Goal: Transaction & Acquisition: Purchase product/service

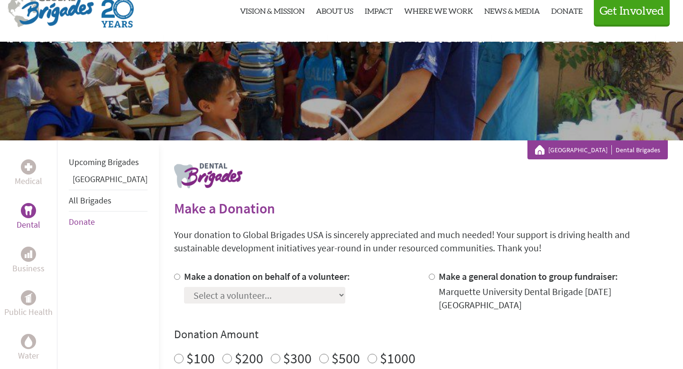
scroll to position [37, 0]
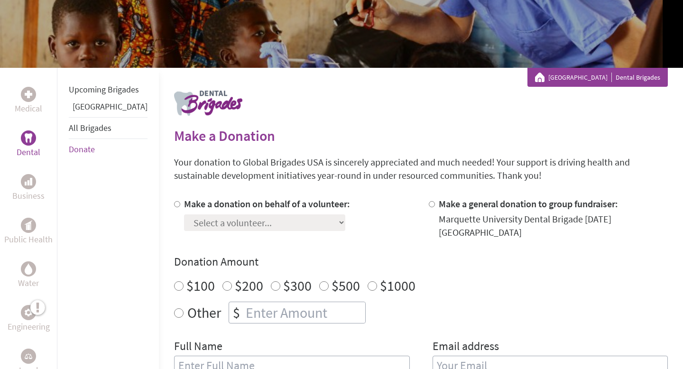
scroll to position [107, 0]
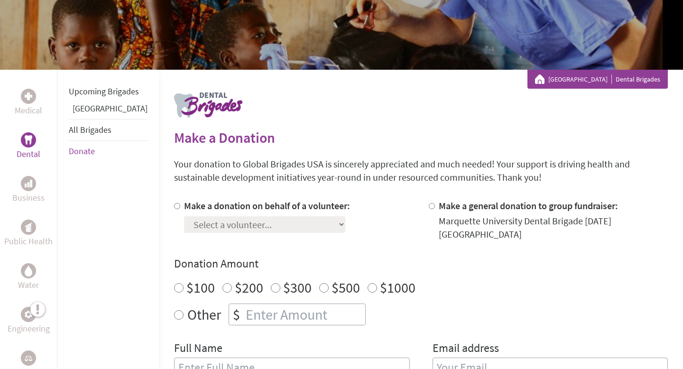
click at [184, 205] on label "Make a donation on behalf of a volunteer:" at bounding box center [267, 206] width 166 height 12
click at [174, 205] on input "Make a donation on behalf of a volunteer:" at bounding box center [177, 206] width 6 height 6
radio input "true"
click at [211, 225] on select "Select a volunteer... Adam Mustafa Adeline Langer Adrianna Alberts Aras Buozius…" at bounding box center [264, 224] width 161 height 17
select select "1050D8DF-9A6E-11F0-9E6E-42010A400005"
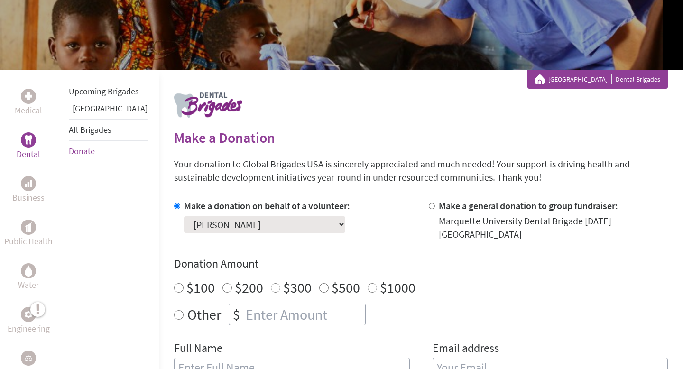
click at [184, 216] on select "Select a volunteer... Adam Mustafa Adeline Langer Adrianna Alberts Aras Buozius…" at bounding box center [264, 224] width 161 height 17
click at [356, 227] on div "Make a donation on behalf of a volunteer: Select a volunteer... Adam Mustafa Ad…" at bounding box center [293, 220] width 239 height 42
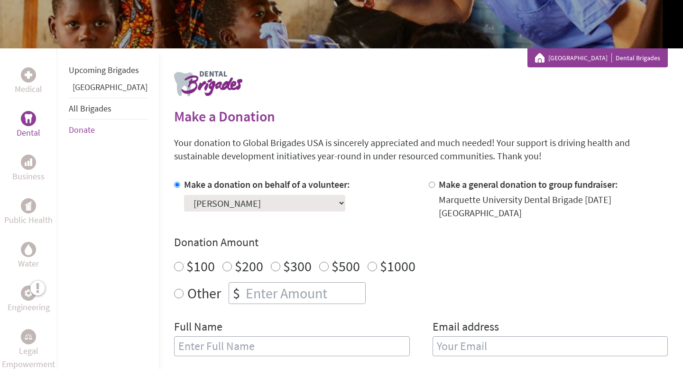
scroll to position [128, 0]
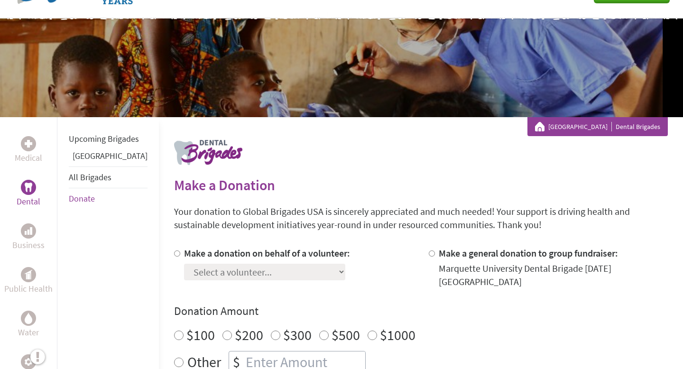
scroll to position [68, 0]
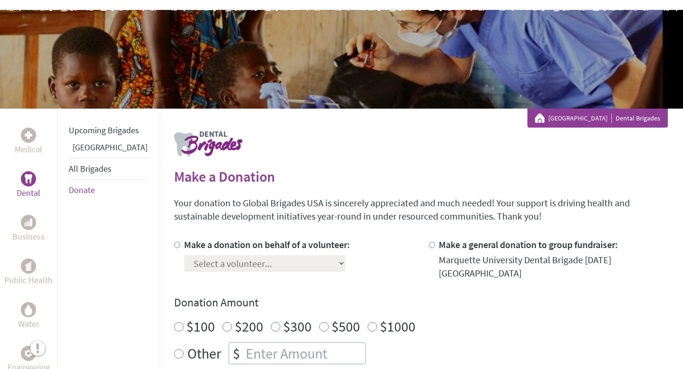
click at [174, 247] on input "Make a donation on behalf of a volunteer:" at bounding box center [177, 245] width 6 height 6
radio input "true"
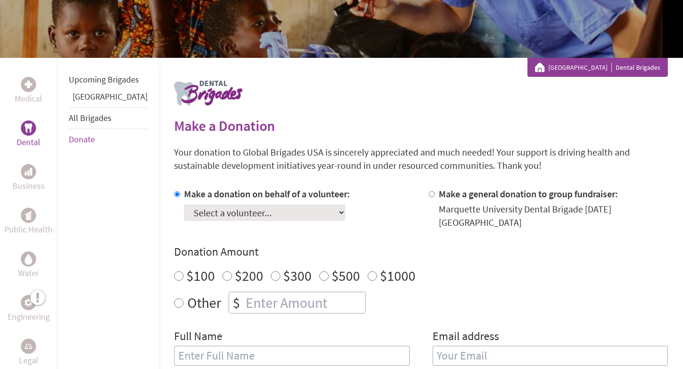
click at [212, 211] on select "Select a volunteer... Adam Mustafa Adeline Langer Adrianna Alberts Aras Buozius…" at bounding box center [264, 212] width 161 height 17
select select "1050D8DF-9A6E-11F0-9E6E-42010A400005"
click at [184, 204] on select "Select a volunteer... Adam Mustafa Adeline Langer Adrianna Alberts Aras Buozius…" at bounding box center [264, 212] width 161 height 17
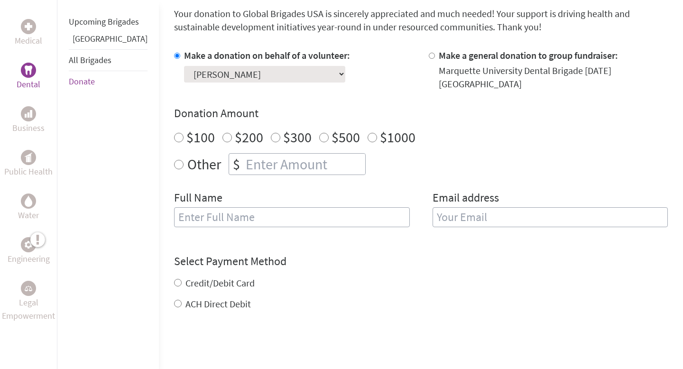
scroll to position [261, 0]
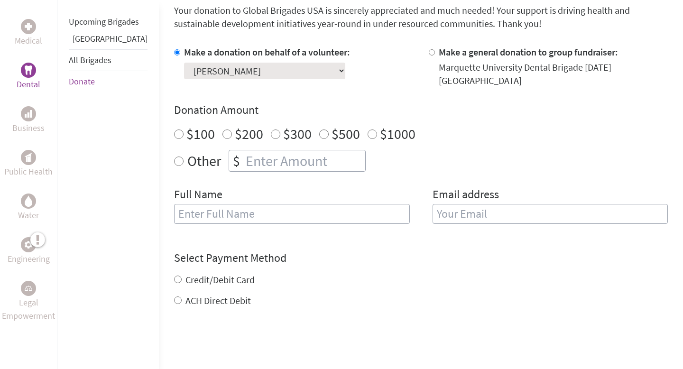
radio input "true"
click at [291, 152] on input "number" at bounding box center [304, 160] width 121 height 21
type input "250"
click at [446, 127] on div "$100 $200 $300 $500 $1000" at bounding box center [421, 133] width 494 height 17
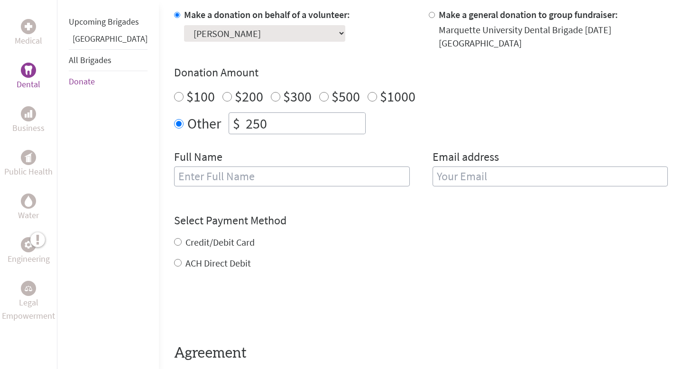
scroll to position [297, 0]
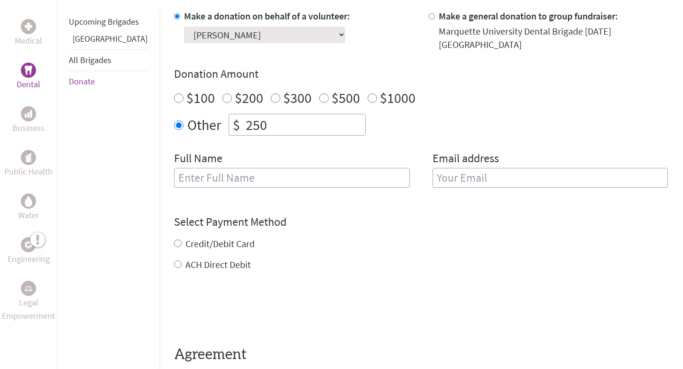
click at [185, 238] on label "Credit/Debit Card" at bounding box center [219, 244] width 69 height 12
click at [175, 239] on input "Credit/Debit Card" at bounding box center [178, 243] width 8 height 8
radio input "true"
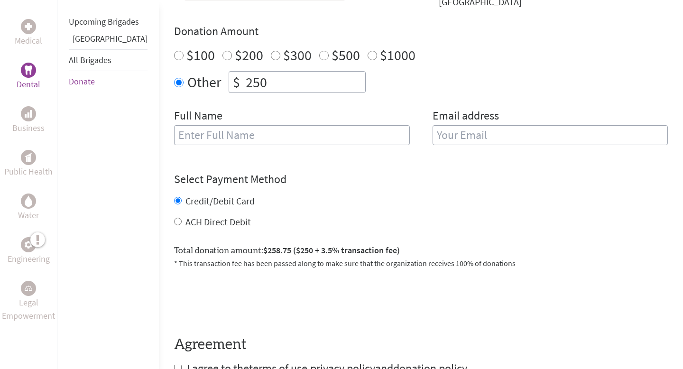
scroll to position [340, 0]
click at [185, 216] on label "ACH Direct Debit" at bounding box center [217, 221] width 65 height 12
click at [182, 217] on input "ACH Direct Debit" at bounding box center [178, 221] width 8 height 8
radio input "true"
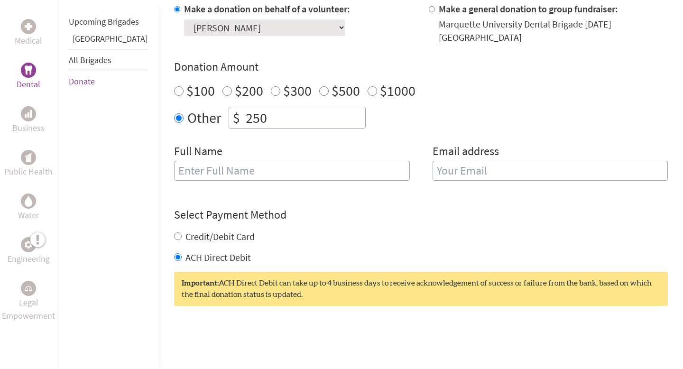
scroll to position [305, 0]
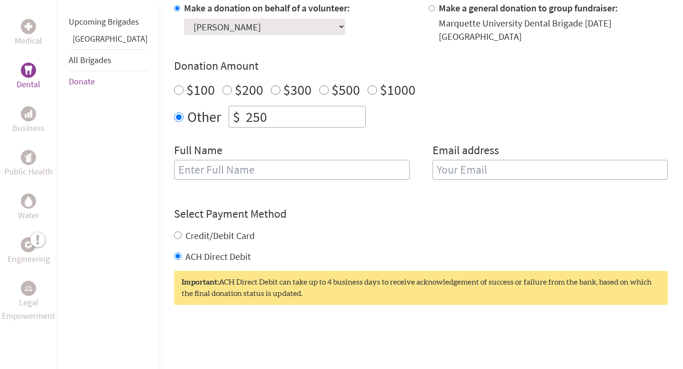
click at [214, 166] on input "text" at bounding box center [292, 170] width 236 height 20
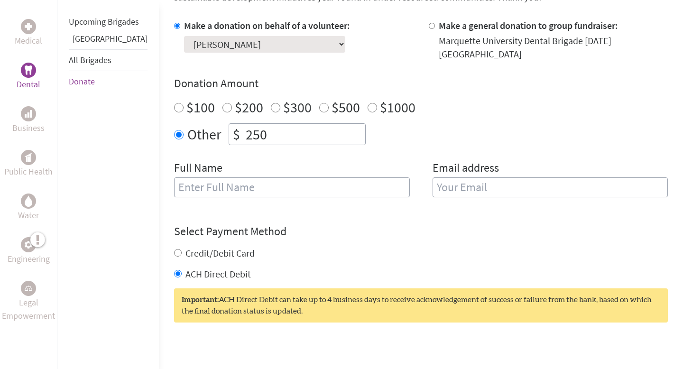
scroll to position [288, 0]
type input "Michelle Kiekow"
click at [472, 185] on input "email" at bounding box center [551, 187] width 236 height 20
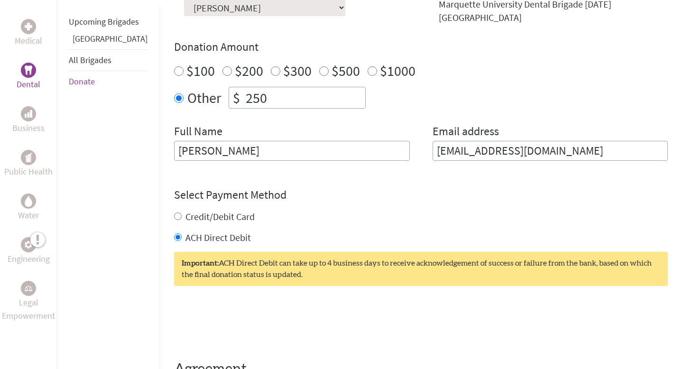
scroll to position [324, 0]
type input "mkiekow@gmail.com"
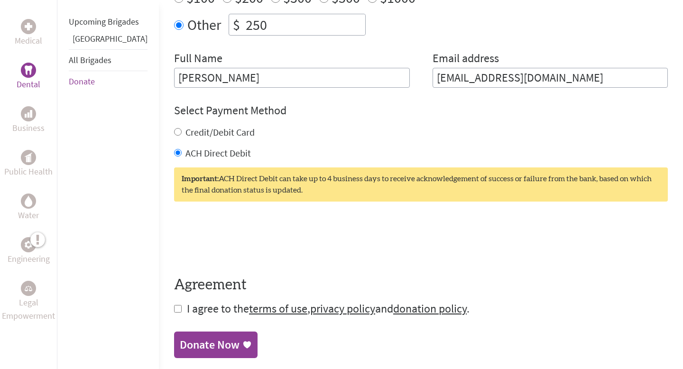
scroll to position [417, 0]
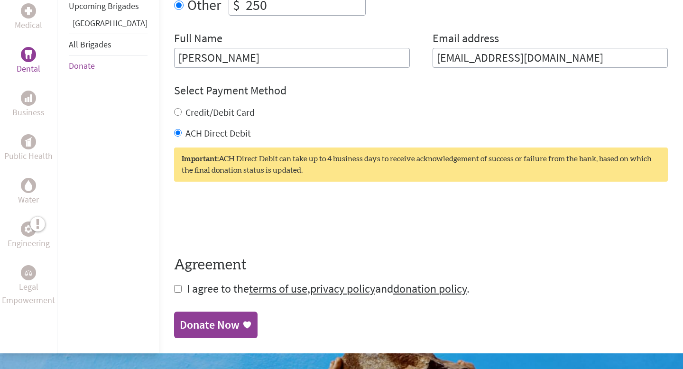
click at [174, 285] on input "checkbox" at bounding box center [178, 289] width 8 height 8
checkbox input "true"
click at [193, 318] on div "Donate Now" at bounding box center [210, 325] width 60 height 15
